Goal: Check status

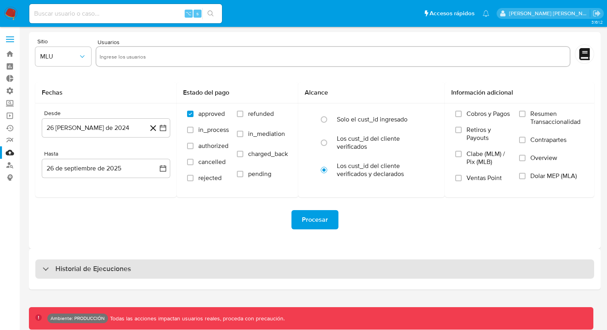
click at [390, 264] on div "Historial de Ejecuciones" at bounding box center [314, 269] width 558 height 19
select select "10"
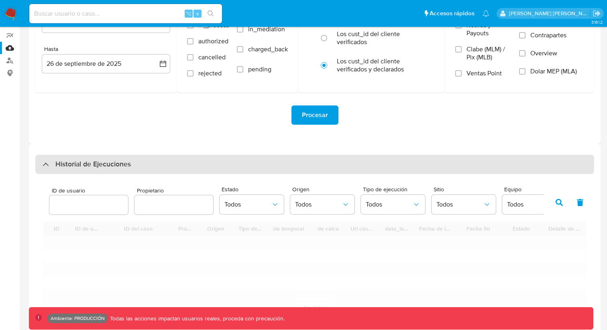
scroll to position [205, 0]
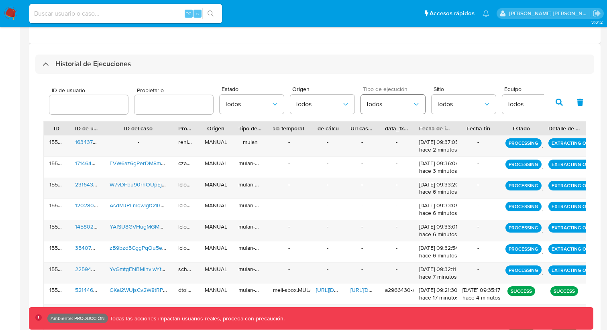
click at [394, 112] on button "Todos" at bounding box center [393, 104] width 64 height 19
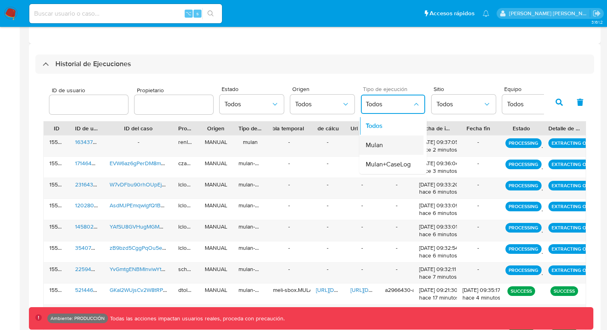
click at [389, 145] on div "Mulan" at bounding box center [388, 145] width 47 height 19
click at [394, 103] on span "Mulan" at bounding box center [388, 104] width 47 height 8
click at [392, 163] on span "Mulan+CaseLog" at bounding box center [387, 164] width 45 height 8
click at [470, 110] on button "Todos" at bounding box center [463, 104] width 64 height 19
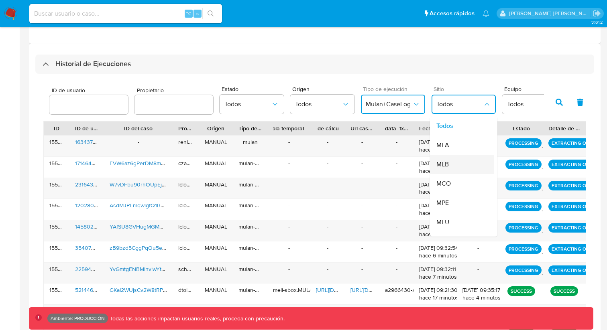
click at [463, 162] on div "MLB" at bounding box center [459, 164] width 47 height 19
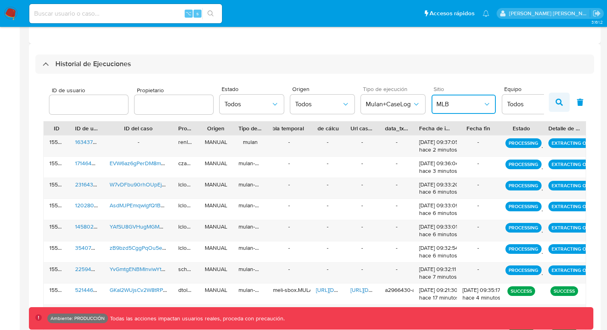
click at [554, 100] on button "button" at bounding box center [558, 102] width 21 height 19
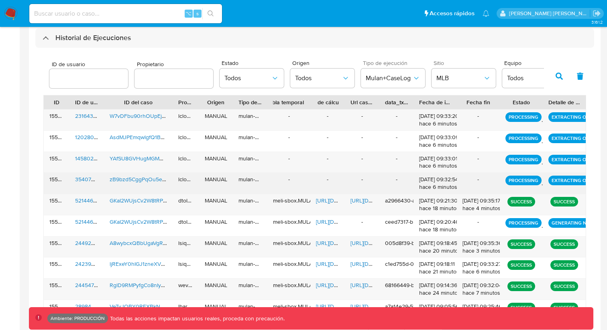
scroll to position [250, 0]
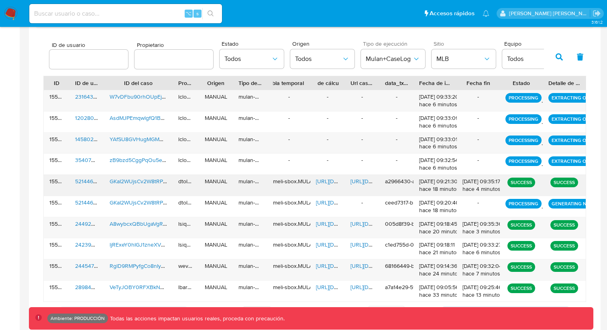
click at [357, 185] on span "[URL][DOMAIN_NAME]" at bounding box center [377, 181] width 55 height 8
